Goal: Navigation & Orientation: Find specific page/section

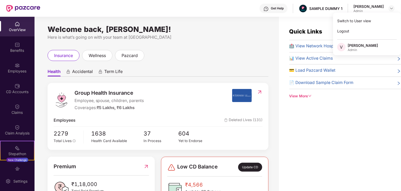
click at [85, 73] on span "Accidental" at bounding box center [82, 73] width 21 height 8
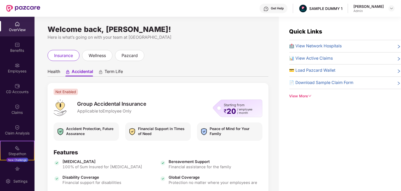
click at [104, 70] on div "Term Life" at bounding box center [110, 73] width 25 height 8
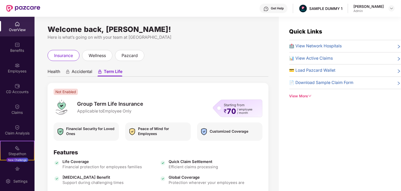
click at [81, 71] on span "Accidental" at bounding box center [82, 73] width 21 height 8
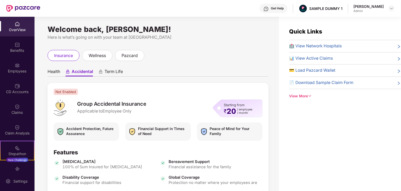
click at [51, 72] on span "Health" at bounding box center [54, 73] width 13 height 8
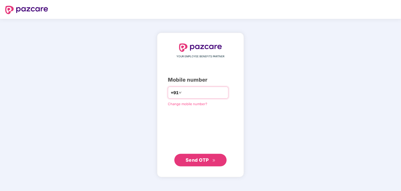
click at [189, 91] on input "number" at bounding box center [204, 92] width 43 height 8
type input "**********"
click at [196, 161] on span "Send OTP" at bounding box center [197, 159] width 23 height 5
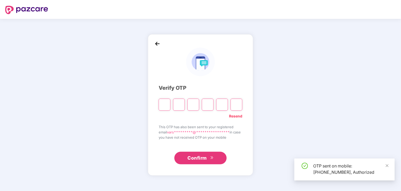
click at [162, 106] on input "Please enter verification code. Digit 1" at bounding box center [165, 105] width 12 height 12
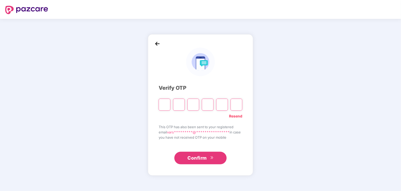
type input "*"
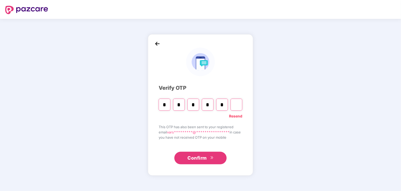
type input "*"
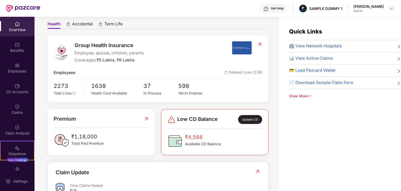
scroll to position [49, 0]
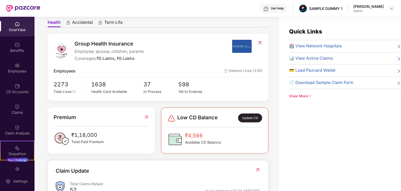
click at [258, 44] on img at bounding box center [259, 42] width 5 height 5
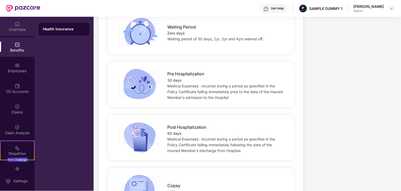
click at [19, 30] on div "OverView" at bounding box center [17, 29] width 35 height 5
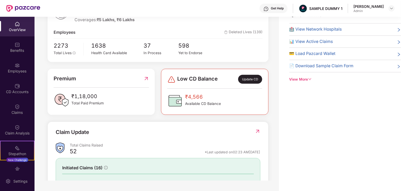
scroll to position [71, 0]
